Goal: Task Accomplishment & Management: Manage account settings

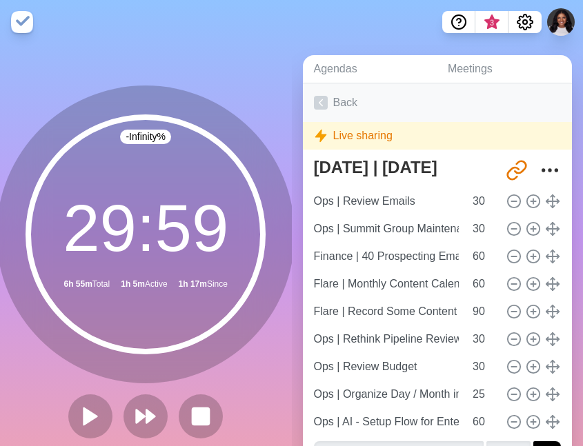
click at [325, 99] on icon at bounding box center [321, 103] width 14 height 14
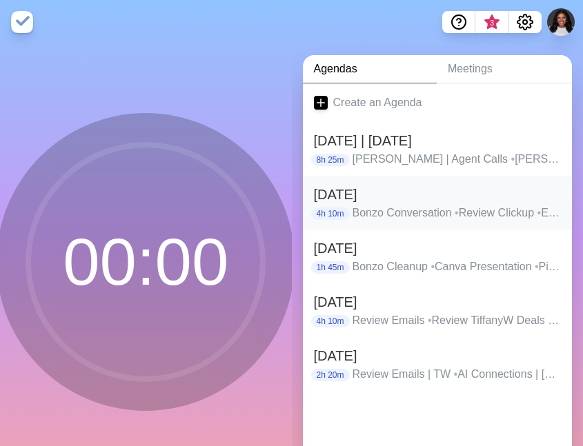
click at [486, 208] on p "Bonzo Conversation • Review Clickup • Email Review | [PERSON_NAME] • Email Revi…" at bounding box center [457, 213] width 208 height 17
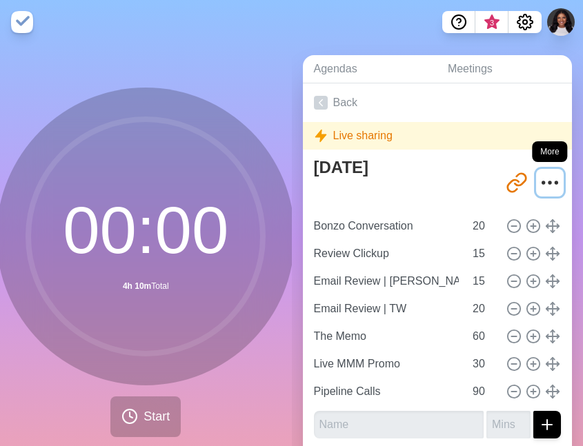
click at [547, 181] on icon "More" at bounding box center [550, 183] width 22 height 22
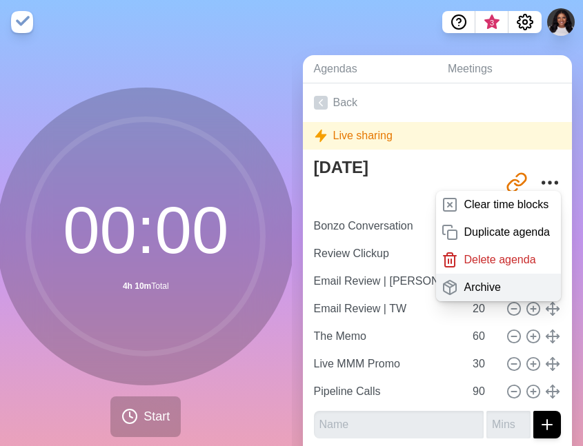
click at [473, 284] on p "Archive" at bounding box center [482, 287] width 37 height 17
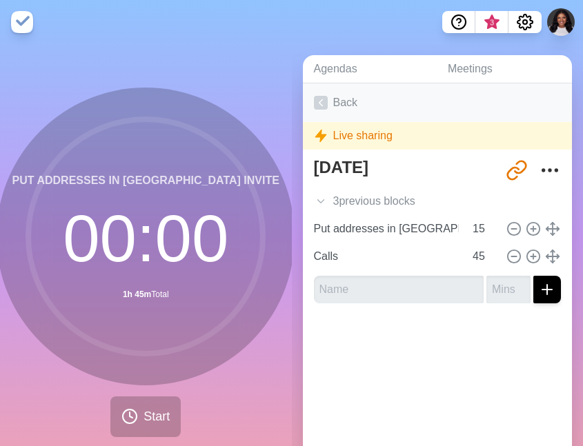
click at [315, 95] on link "Back" at bounding box center [438, 102] width 270 height 39
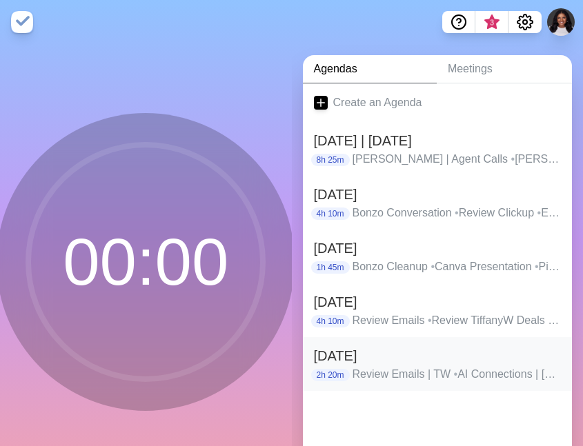
click at [538, 373] on p "Review Emails | TW • AI Connections | Molina • Review Deals | TW • CRM API | TW" at bounding box center [457, 374] width 208 height 17
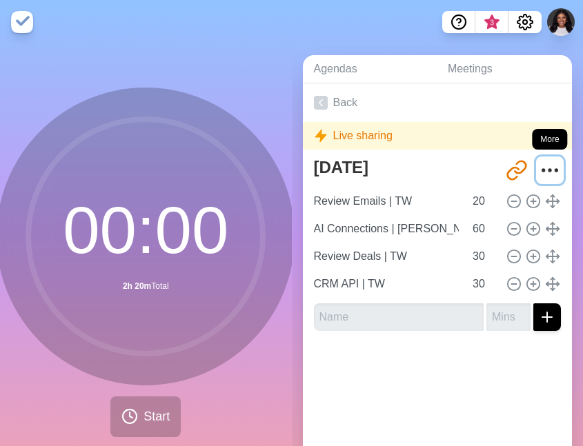
click at [546, 166] on icon "More" at bounding box center [550, 170] width 22 height 22
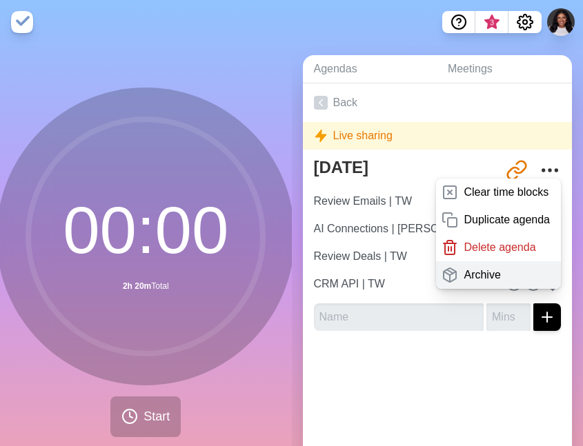
click at [478, 274] on p "Archive" at bounding box center [482, 275] width 37 height 17
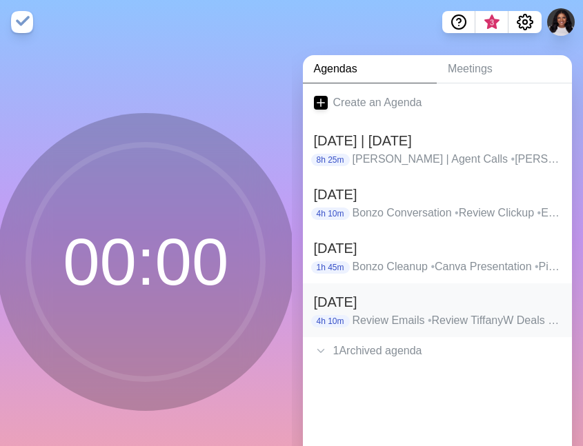
click at [493, 316] on p "Review Emails • Review TiffanyW Deals • Review d.w. Dealls • Prompt for CRM FUB…" at bounding box center [457, 321] width 208 height 17
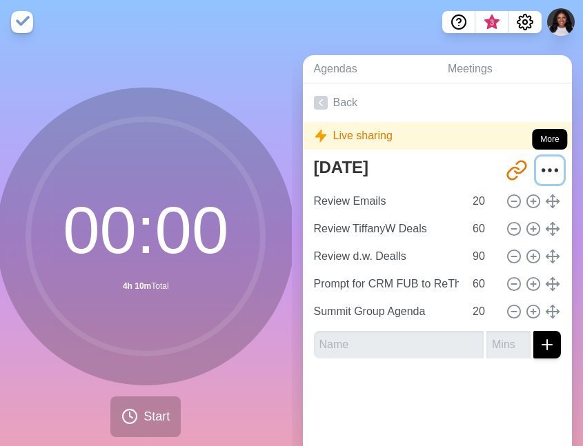
click at [551, 165] on icon "More" at bounding box center [550, 170] width 22 height 22
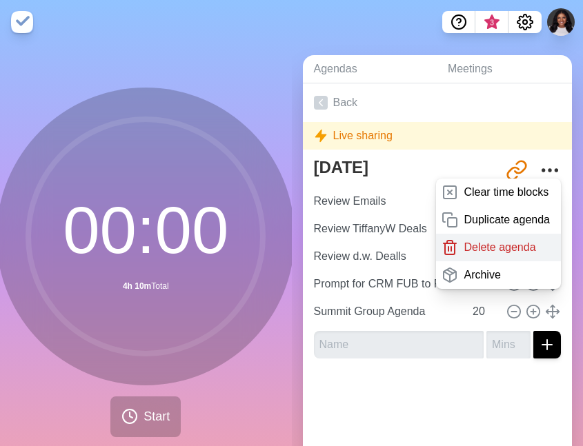
click at [499, 250] on p "Delete agenda" at bounding box center [500, 247] width 72 height 17
